Goal: Find contact information: Find contact information

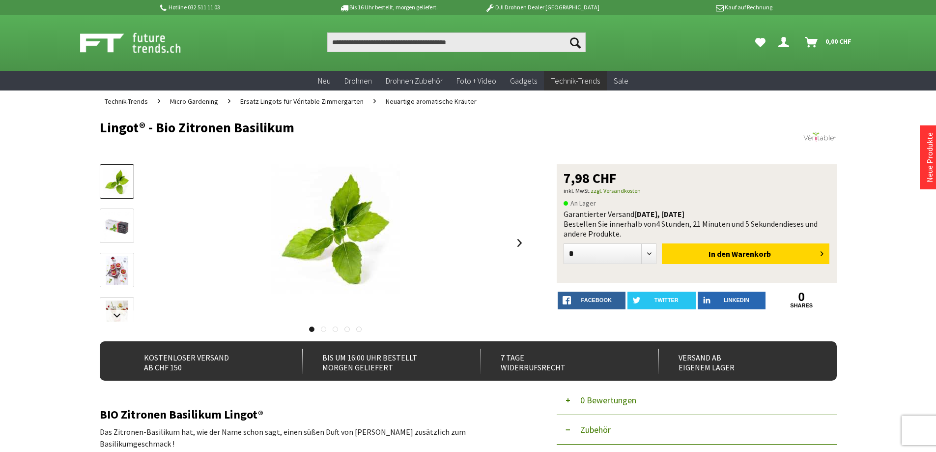
click at [120, 263] on img at bounding box center [117, 270] width 28 height 28
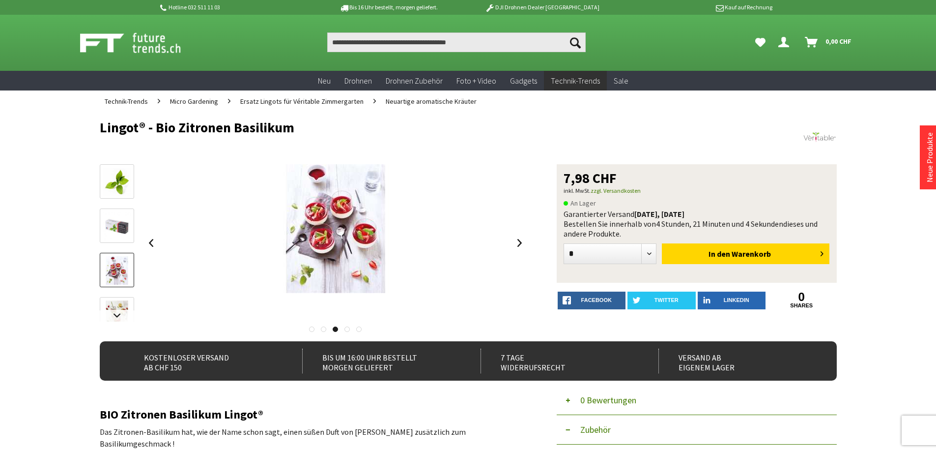
scroll to position [49, 0]
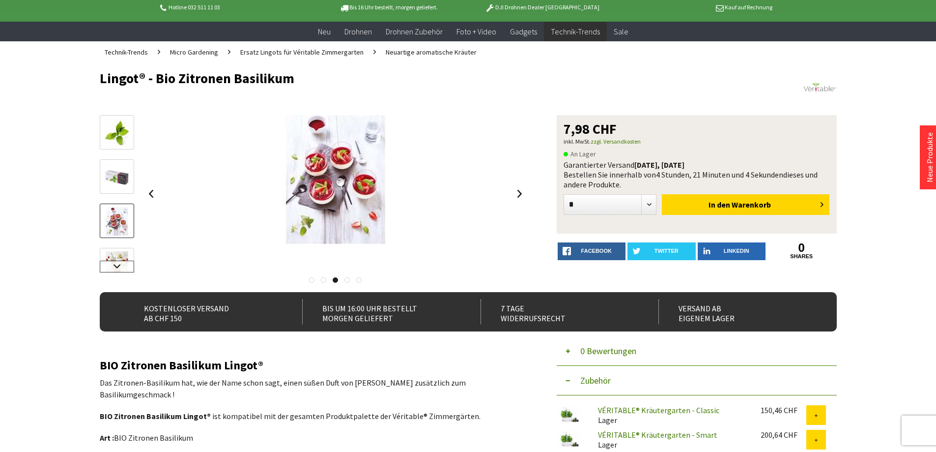
click at [120, 267] on link at bounding box center [117, 266] width 34 height 12
click at [118, 197] on img at bounding box center [117, 201] width 28 height 28
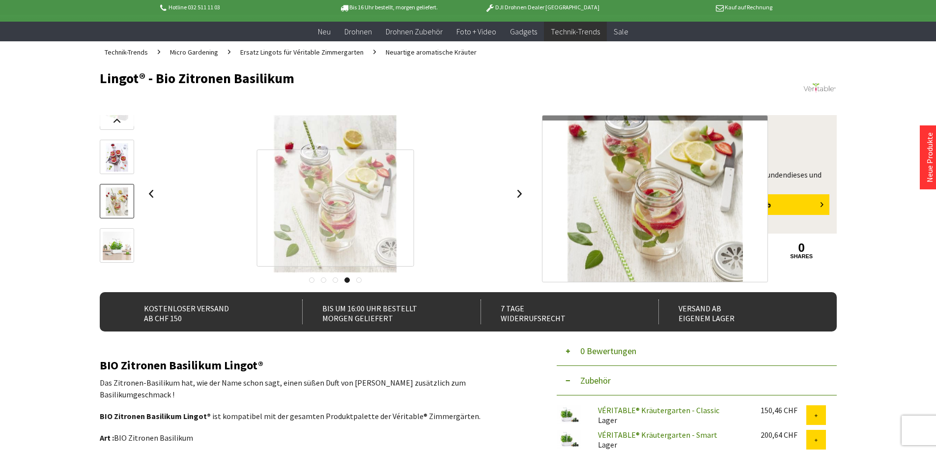
click at [329, 208] on div at bounding box center [335, 207] width 157 height 117
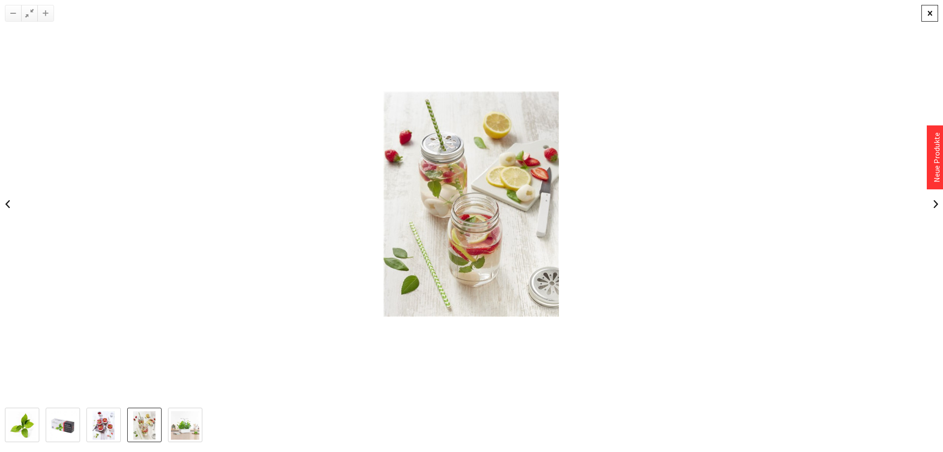
click at [928, 11] on div at bounding box center [930, 13] width 17 height 17
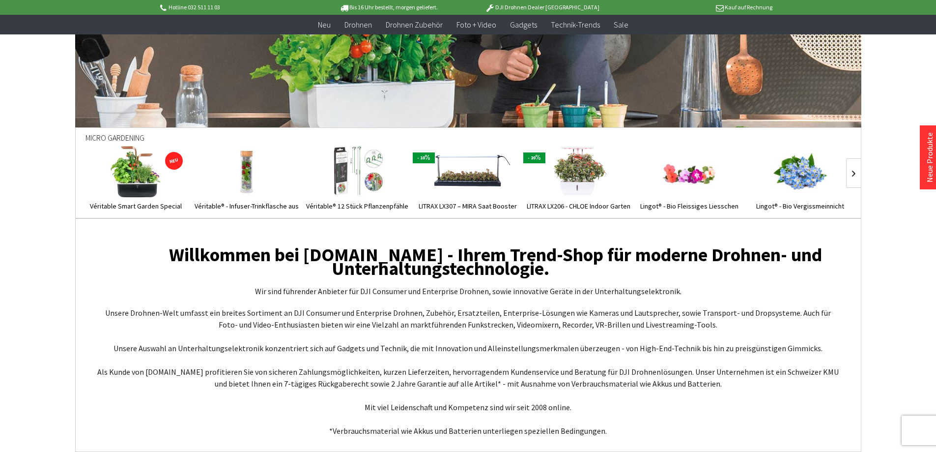
scroll to position [3791, 0]
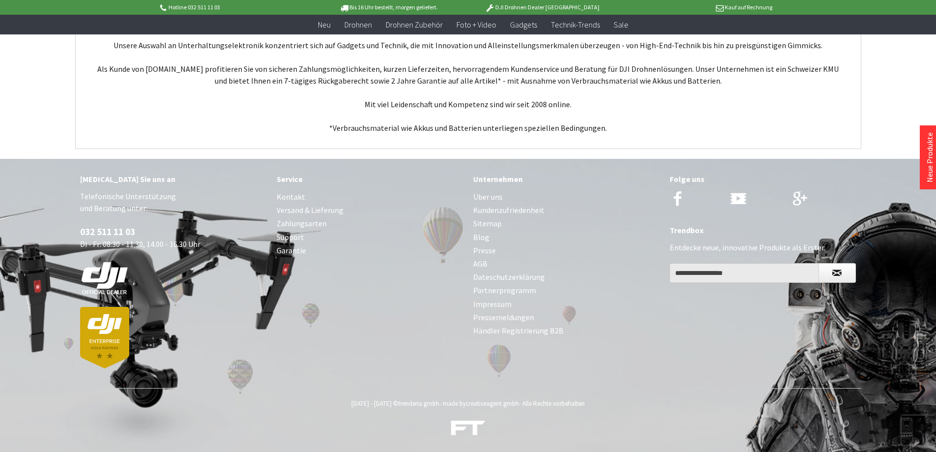
click at [507, 301] on link "Impressum" at bounding box center [566, 303] width 187 height 13
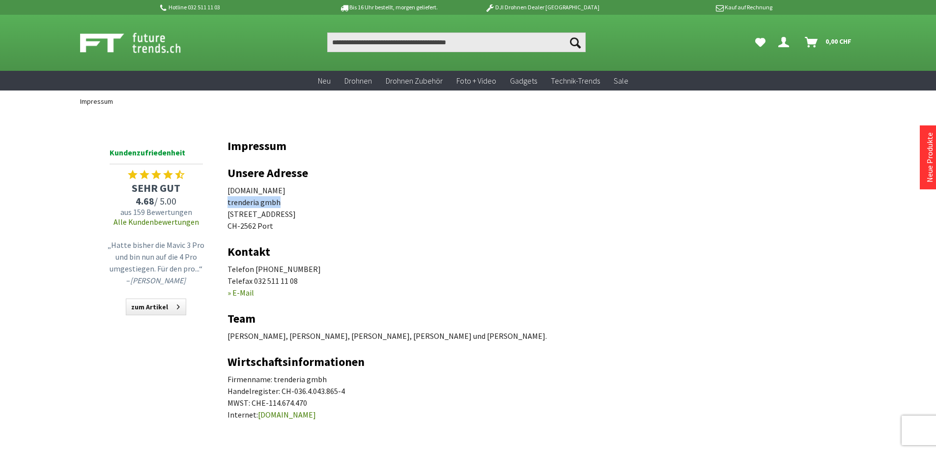
drag, startPoint x: 226, startPoint y: 201, endPoint x: 294, endPoint y: 201, distance: 67.3
click at [294, 201] on div "Menü schließen Kategorien Neu Drohnen Drohnen Zubehör Foto + Video Gadgets Tech…" at bounding box center [468, 283] width 786 height 342
drag, startPoint x: 227, startPoint y: 191, endPoint x: 288, endPoint y: 191, distance: 60.9
click at [288, 191] on p "[DOMAIN_NAME] trenderia gmbh [STREET_ADDRESS]" at bounding box center [531, 207] width 609 height 47
copy p "[DOMAIN_NAME]"
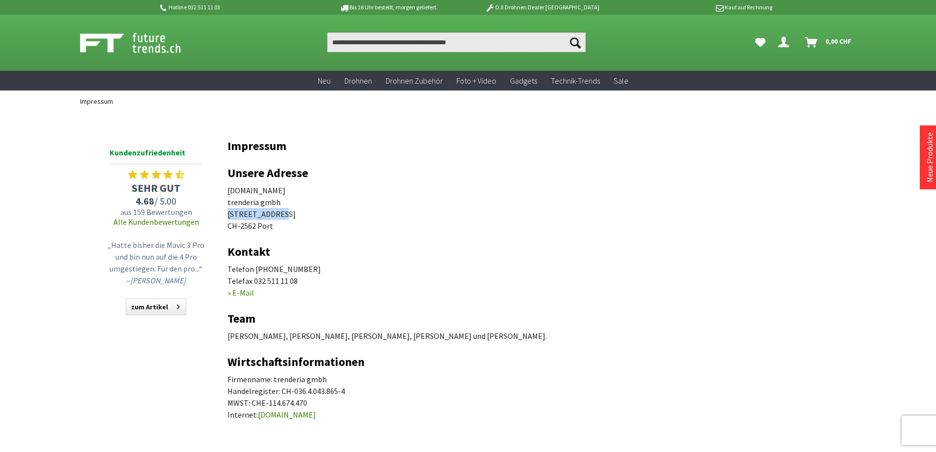
drag, startPoint x: 225, startPoint y: 212, endPoint x: 283, endPoint y: 212, distance: 58.5
click at [283, 212] on div "Menü schließen Kategorien Neu Drohnen Drohnen Zubehör Foto + Video Gadgets Tech…" at bounding box center [468, 283] width 786 height 342
copy p "[STREET_ADDRESS]"
drag, startPoint x: 323, startPoint y: 266, endPoint x: 254, endPoint y: 269, distance: 69.3
click at [254, 269] on p "Telefon [PHONE_NUMBER] Telefax 032 511 11 08 » E-Mail" at bounding box center [531, 280] width 609 height 35
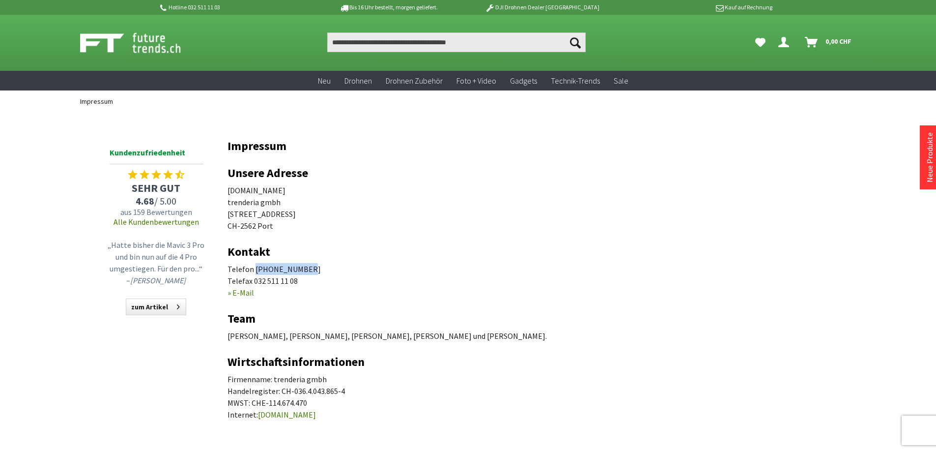
click at [446, 269] on p "Telefon [PHONE_NUMBER] Telefax 032 511 11 08 » E-Mail" at bounding box center [531, 280] width 609 height 35
